Goal: Transaction & Acquisition: Purchase product/service

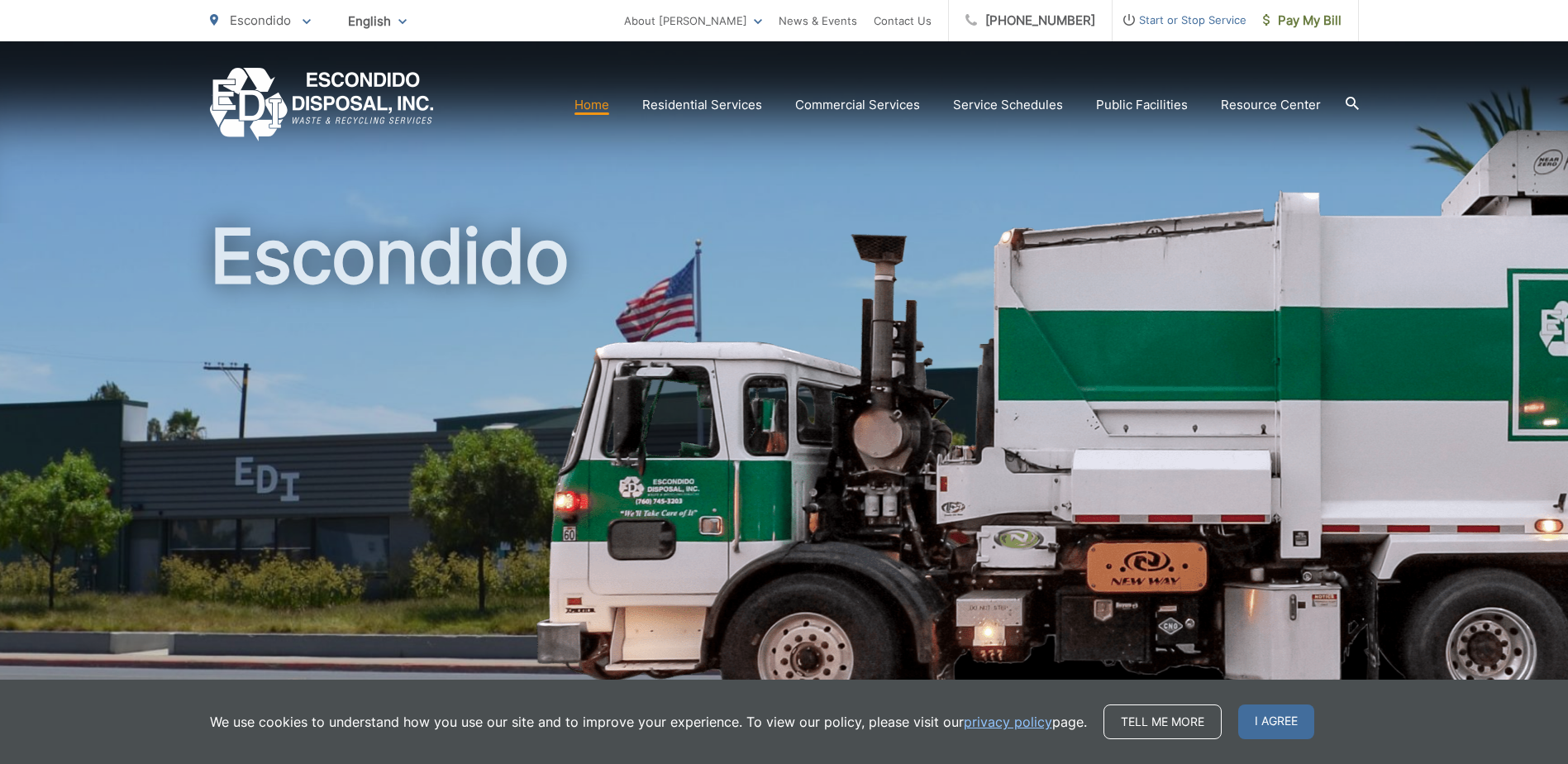
click at [490, 180] on div "Escondido" at bounding box center [784, 382] width 1149 height 682
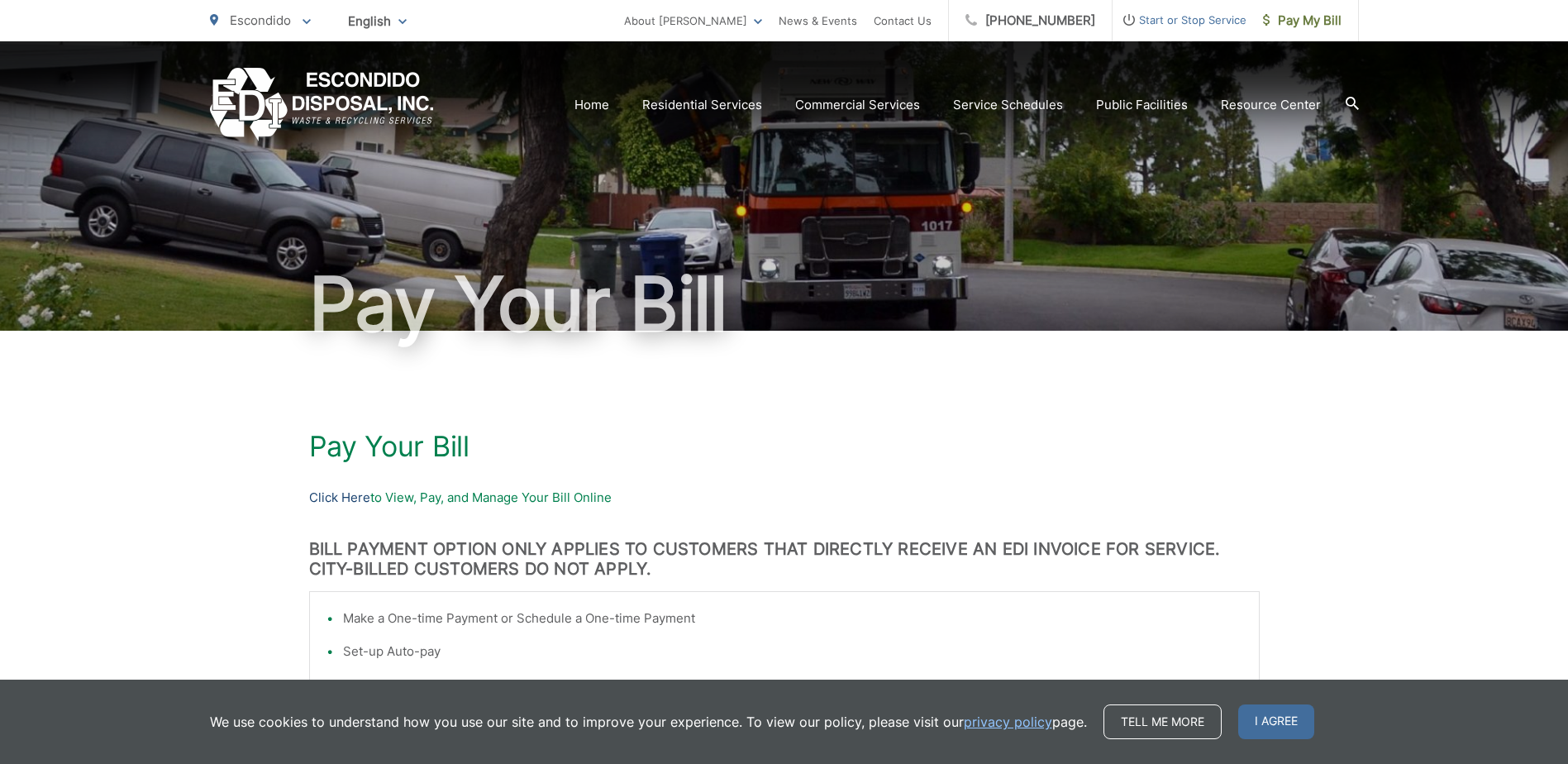
click at [353, 494] on link "Click Here" at bounding box center [340, 498] width 62 height 20
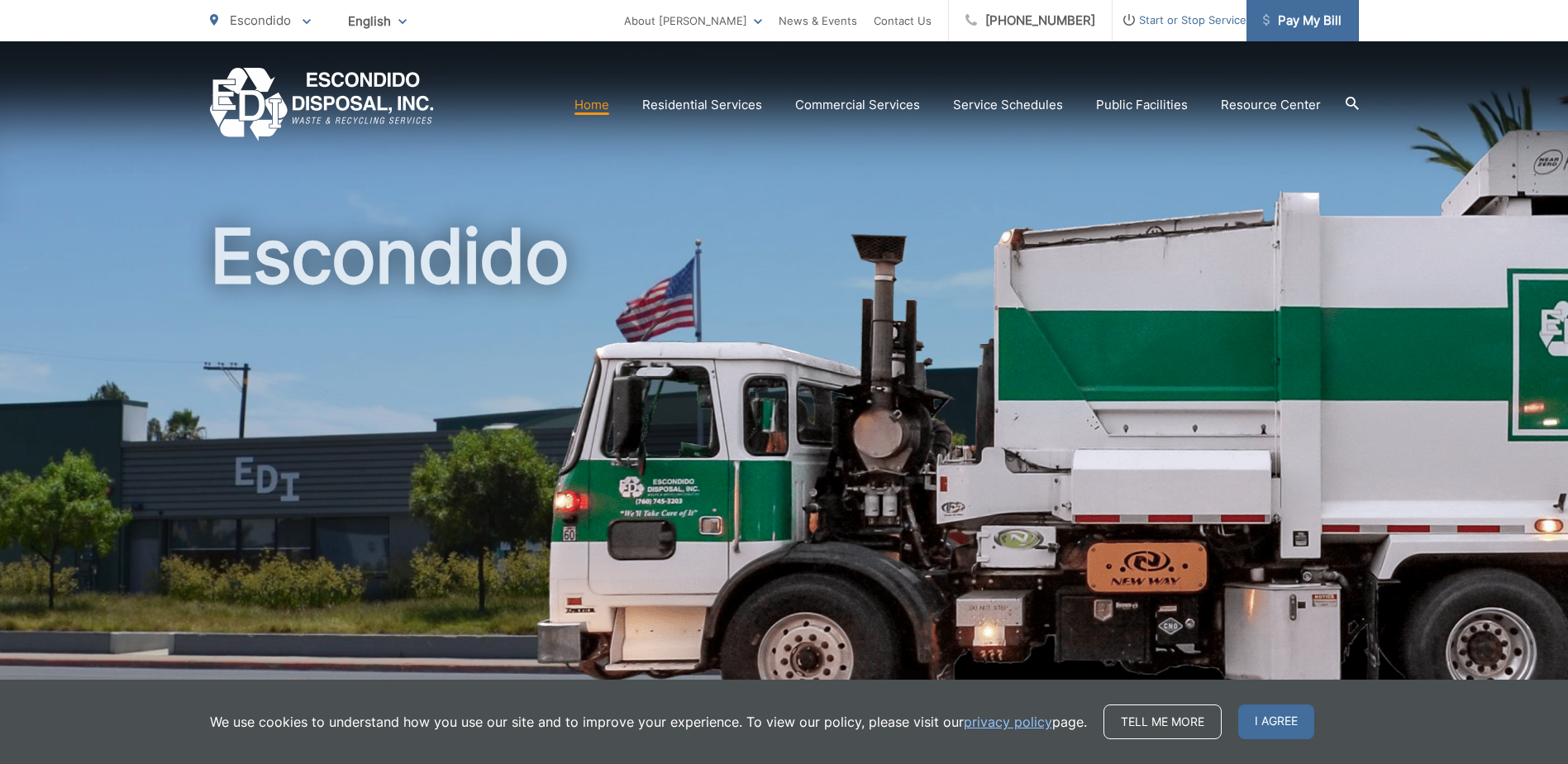
click at [1315, 17] on span "Pay My Bill" at bounding box center [1302, 21] width 78 height 20
